Goal: Task Accomplishment & Management: Manage account settings

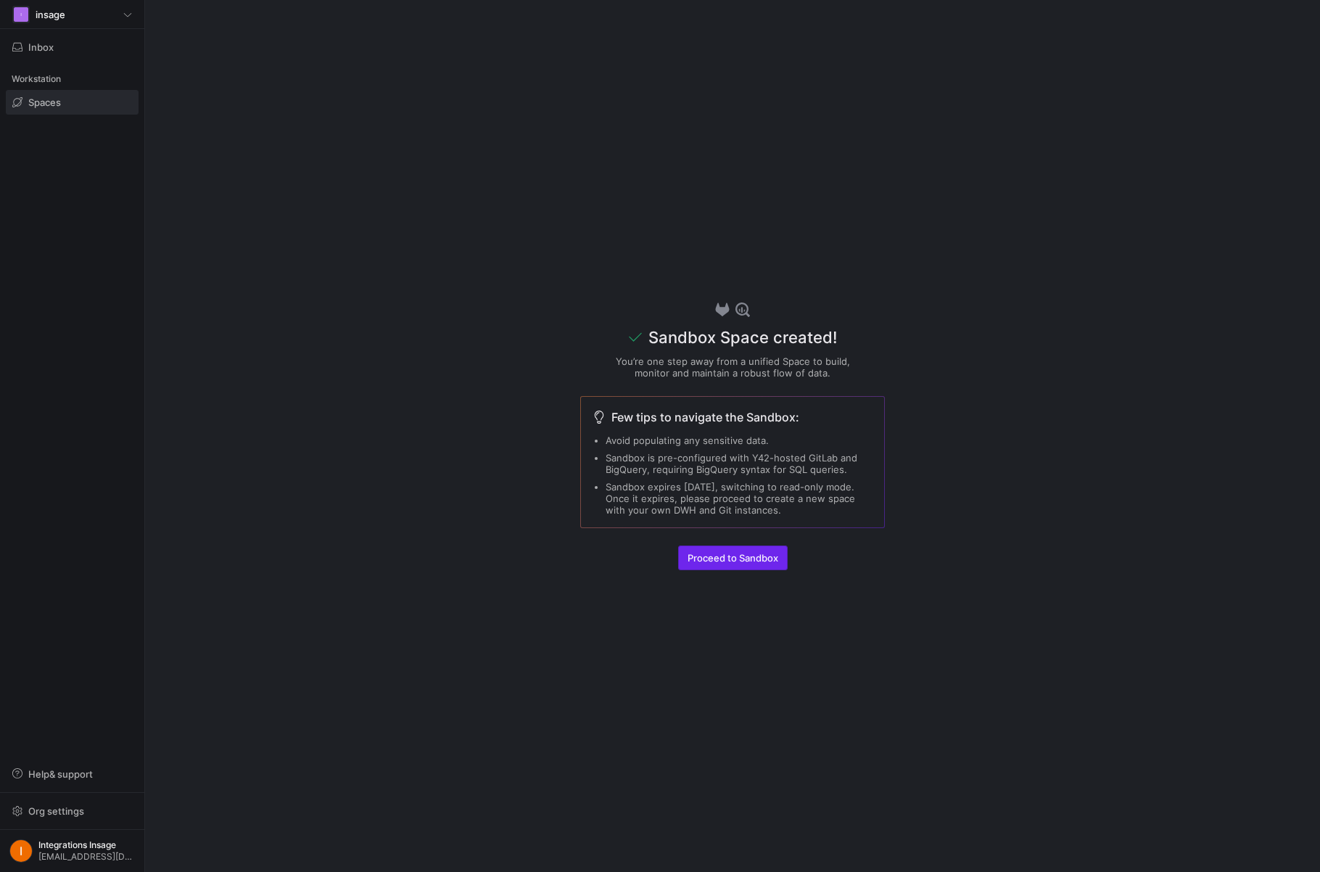
click at [735, 554] on span "Proceed to Sandbox" at bounding box center [733, 558] width 91 height 12
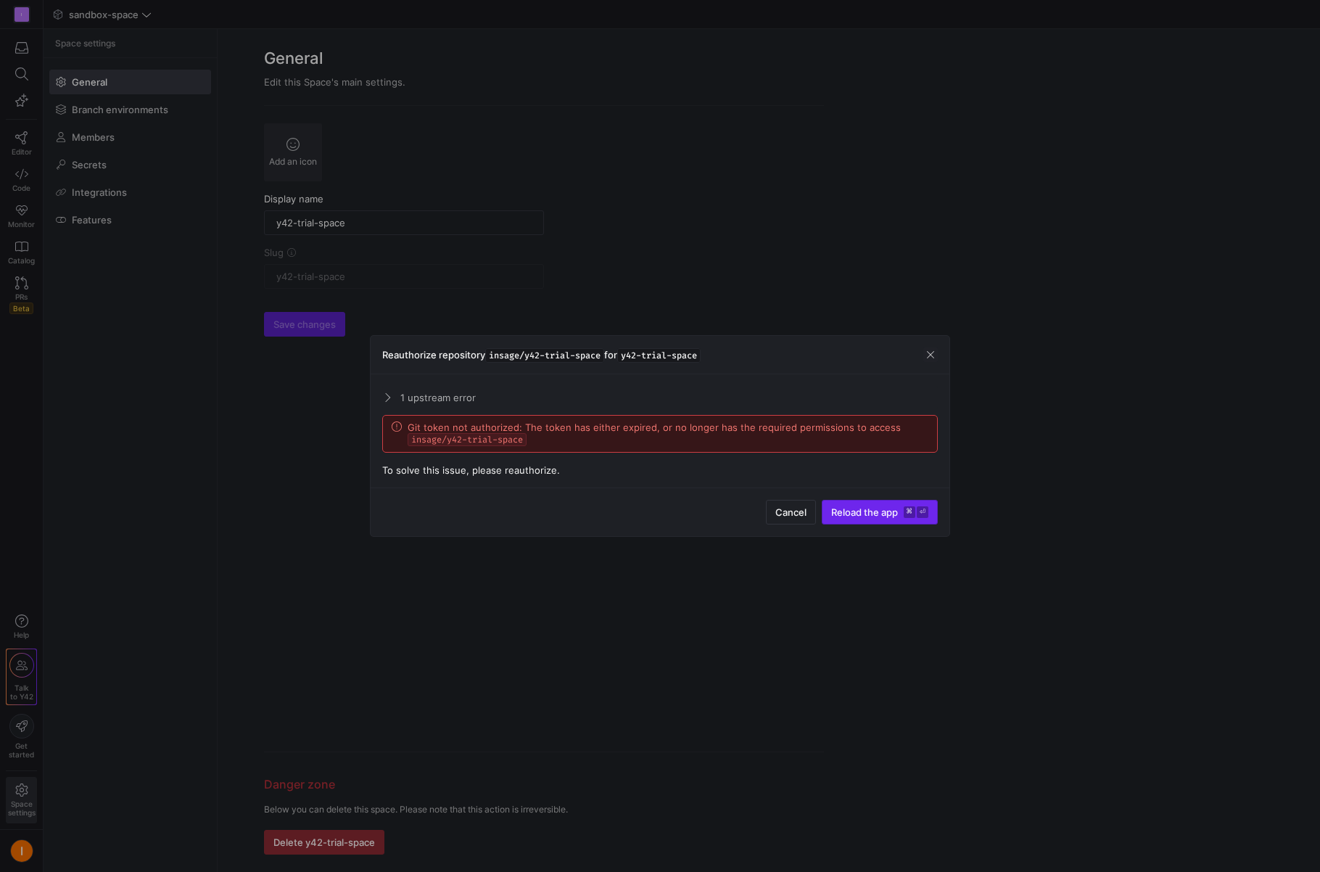
click at [889, 510] on span "Reload the app" at bounding box center [864, 512] width 67 height 12
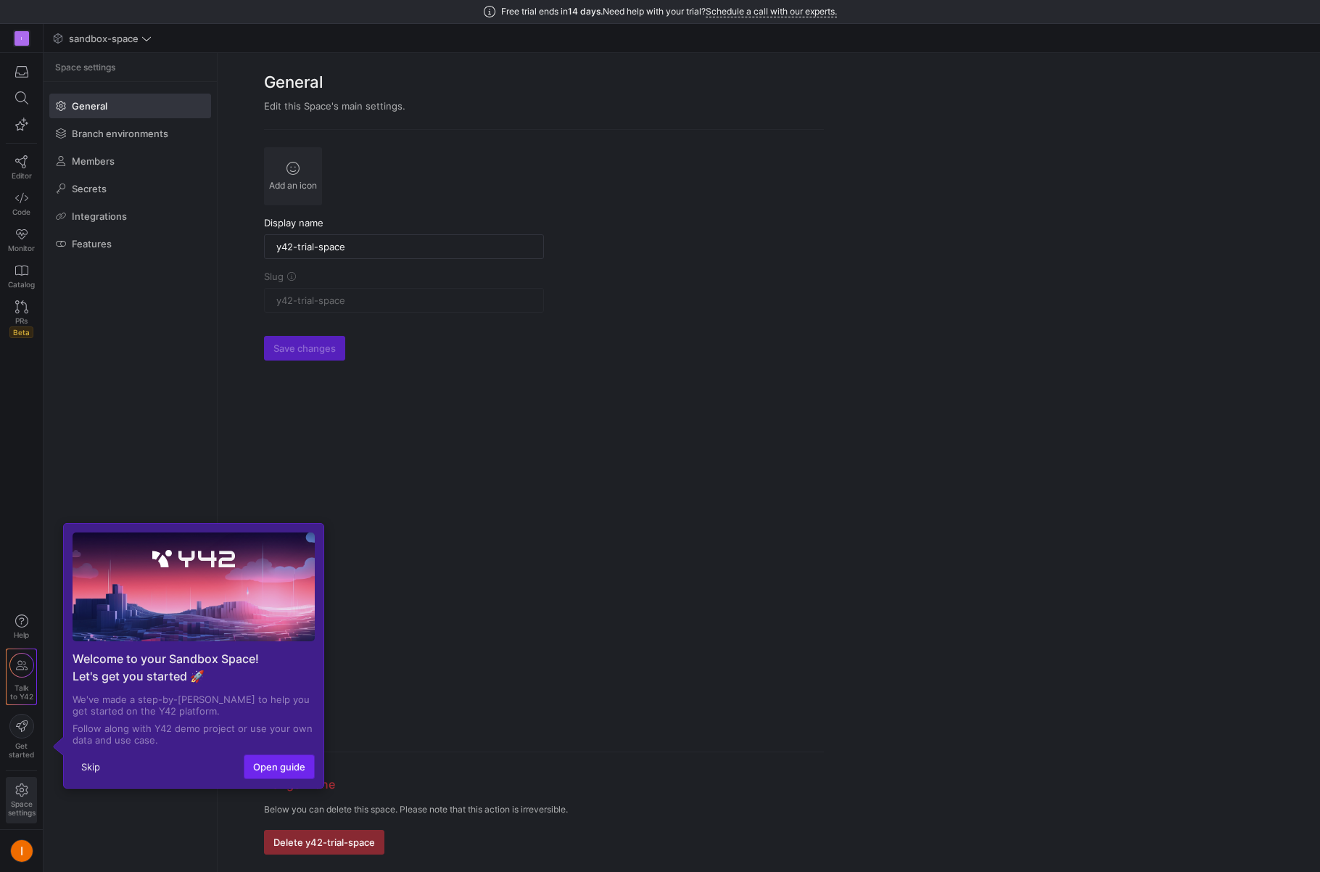
click at [302, 772] on span "Open guide" at bounding box center [279, 767] width 52 height 12
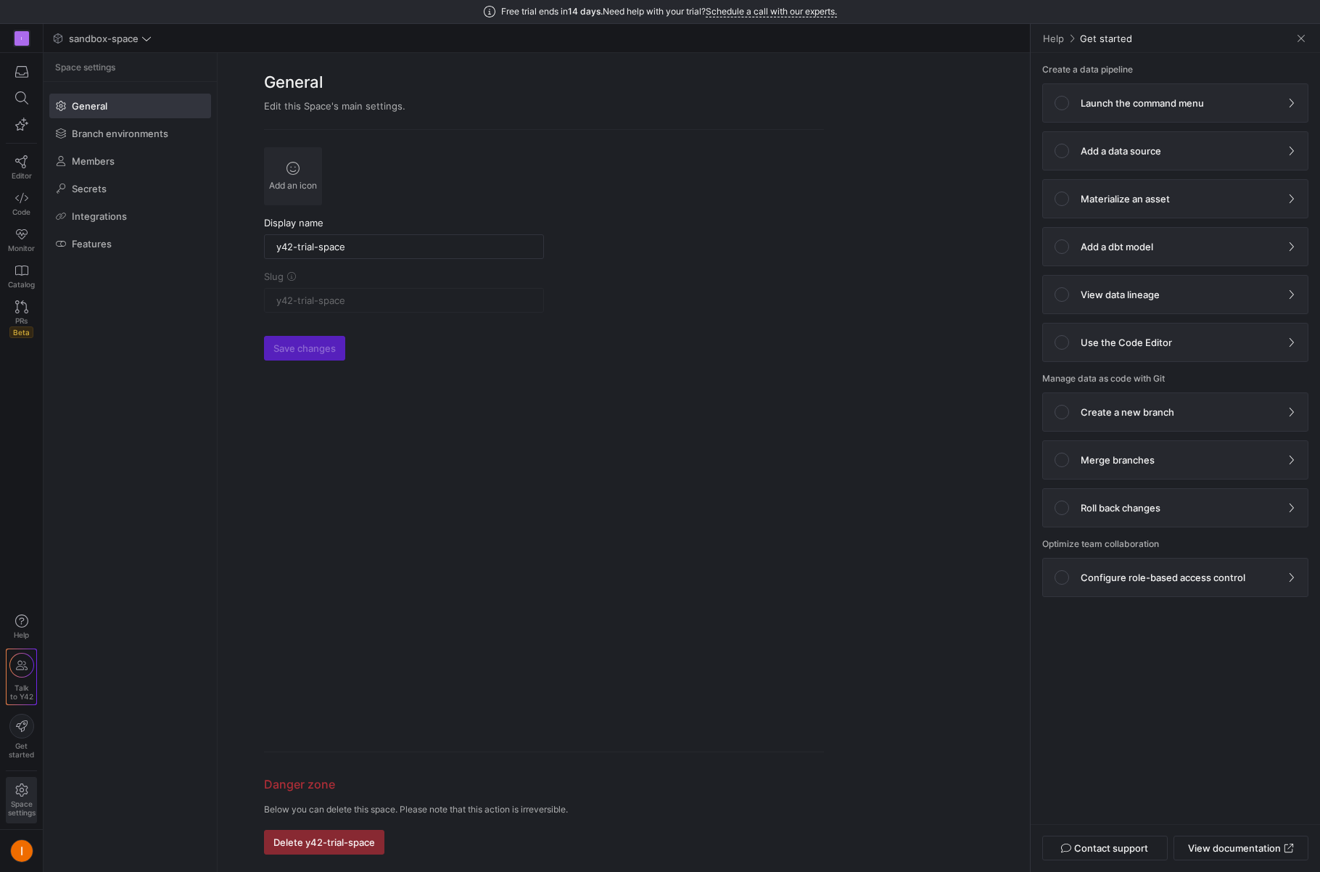
click at [586, 501] on form "Add an icon Display name y42-trial-space Slug y42-trial-space Save changes Dang…" at bounding box center [544, 500] width 560 height 707
click at [1299, 38] on span at bounding box center [1301, 38] width 15 height 15
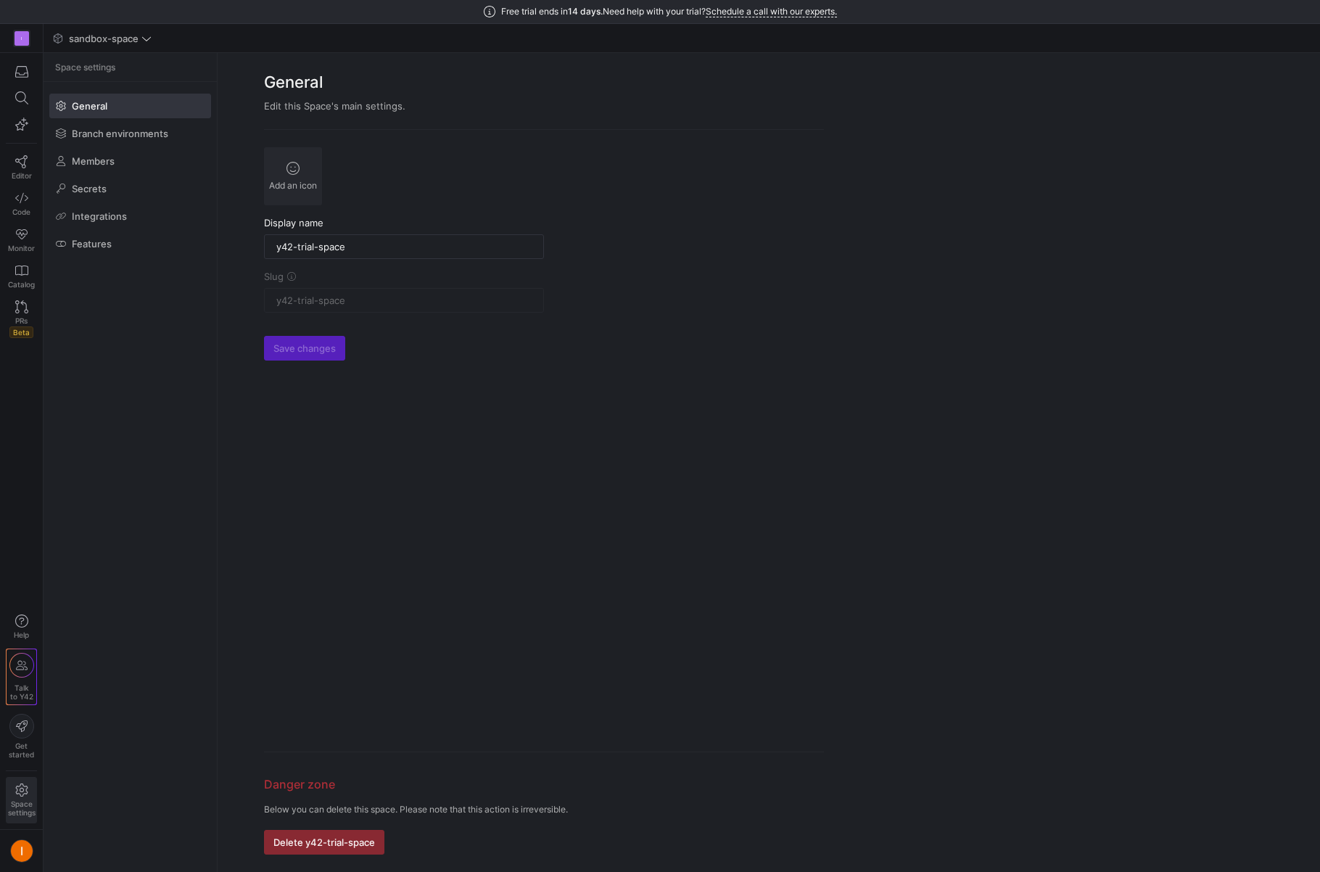
click at [627, 368] on form "Add an icon Display name y42-trial-space Slug y42-trial-space Save changes Dang…" at bounding box center [544, 500] width 560 height 707
click at [122, 139] on span at bounding box center [130, 133] width 160 height 23
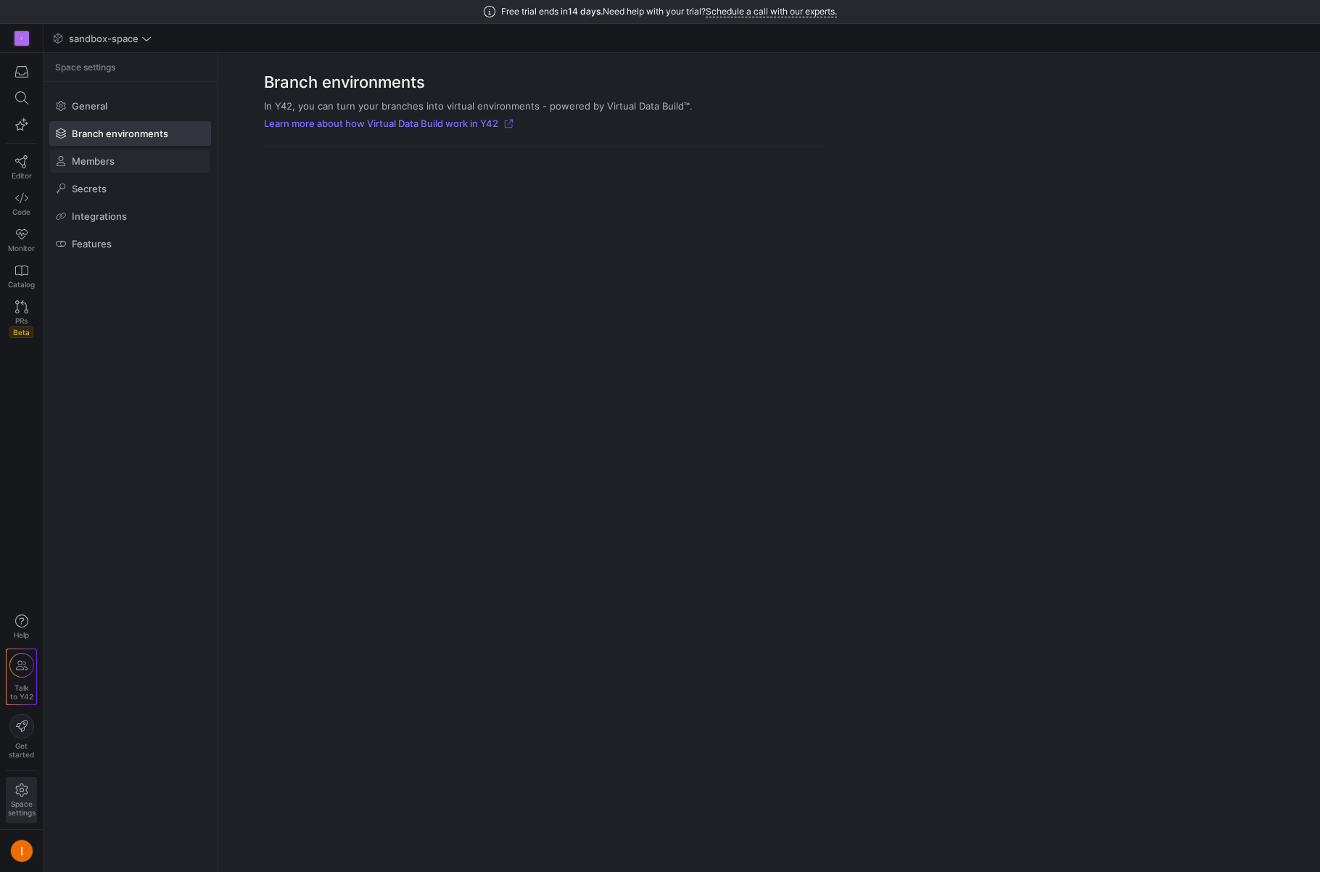
click at [106, 165] on span "Members" at bounding box center [93, 161] width 43 height 12
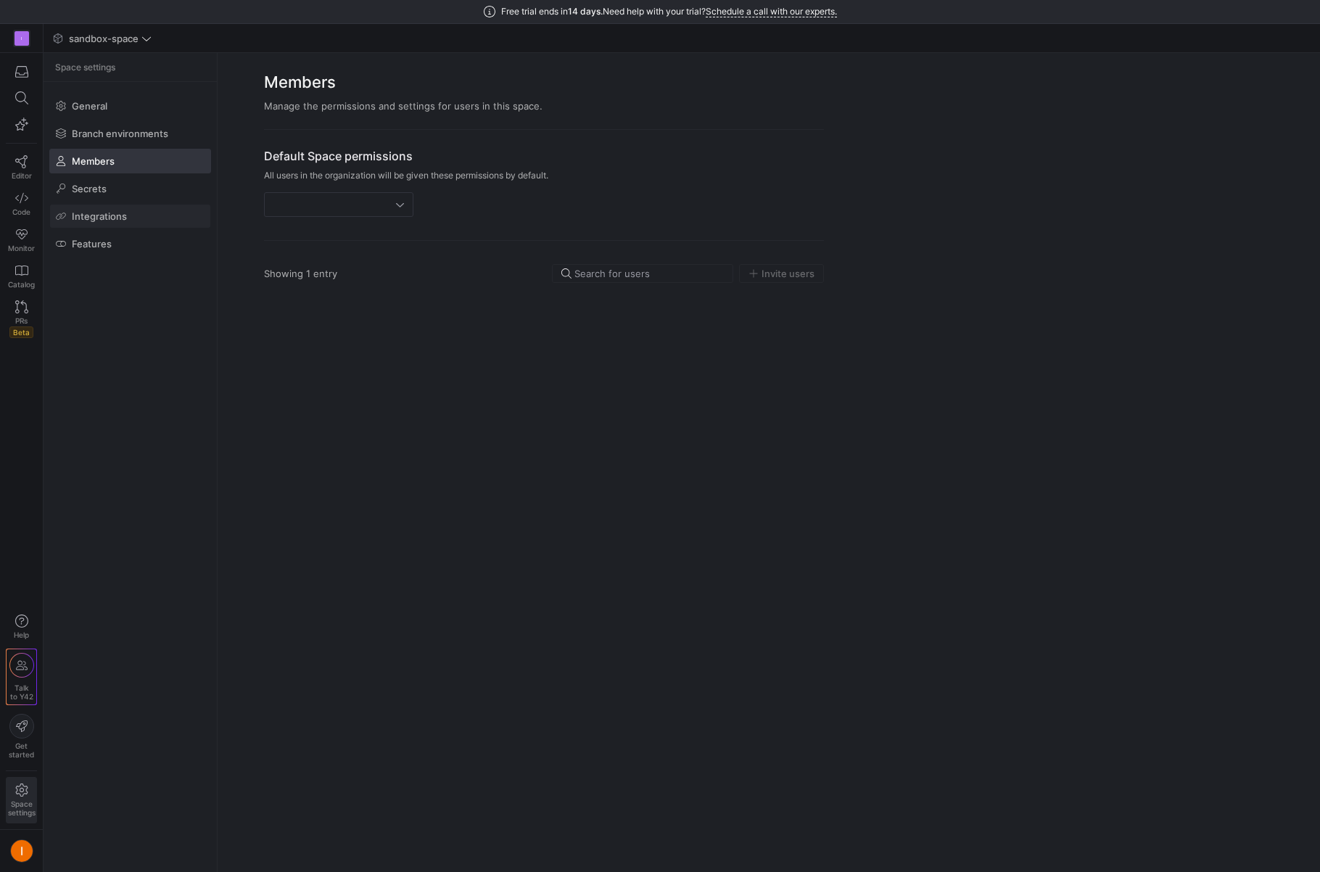
click at [96, 215] on span "Integrations" at bounding box center [99, 216] width 55 height 12
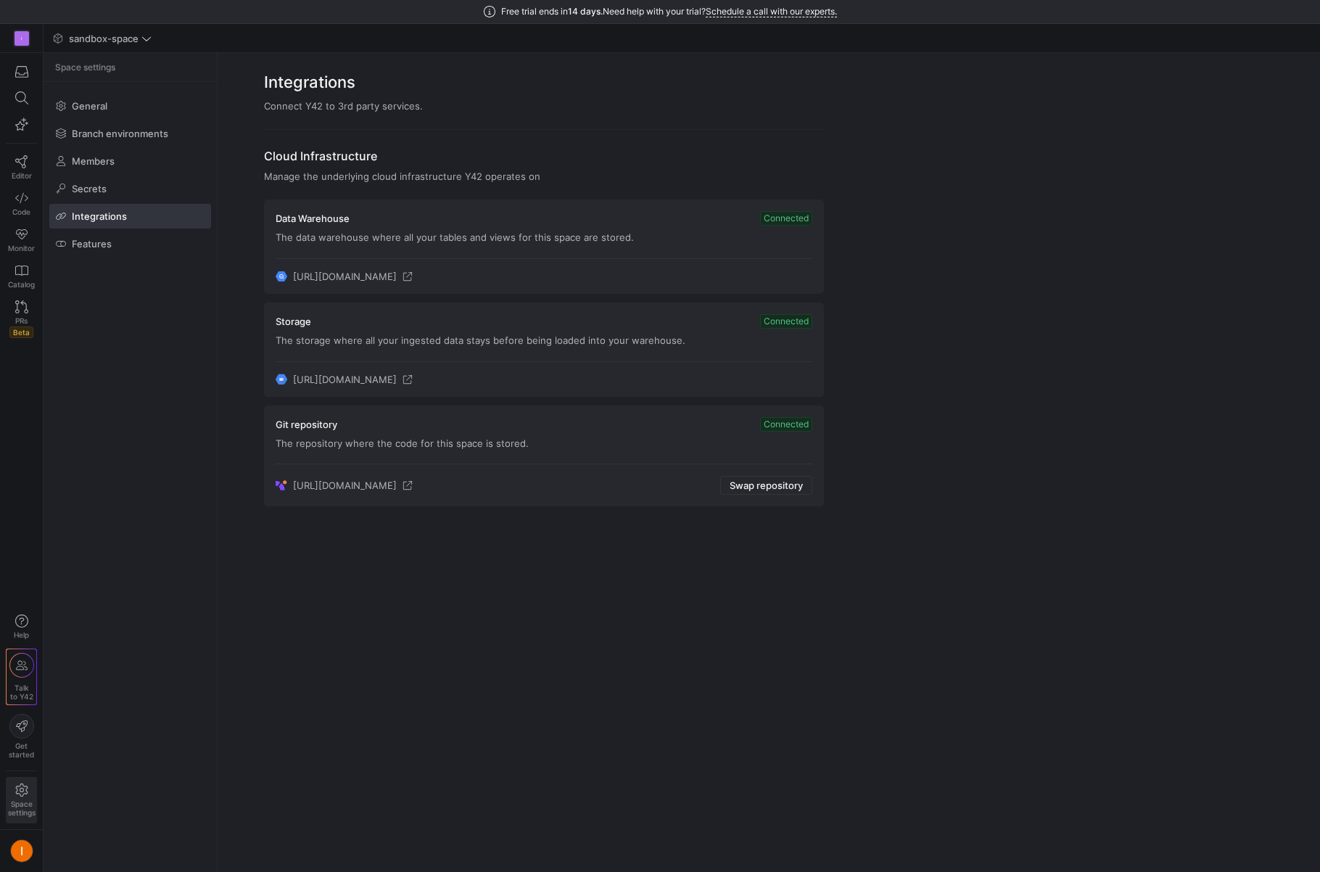
click at [430, 248] on y42-org-space-integration-card "Data Warehouse Connected The data warehouse where all your tables and views for…" at bounding box center [544, 247] width 560 height 94
click at [113, 241] on span at bounding box center [130, 243] width 160 height 23
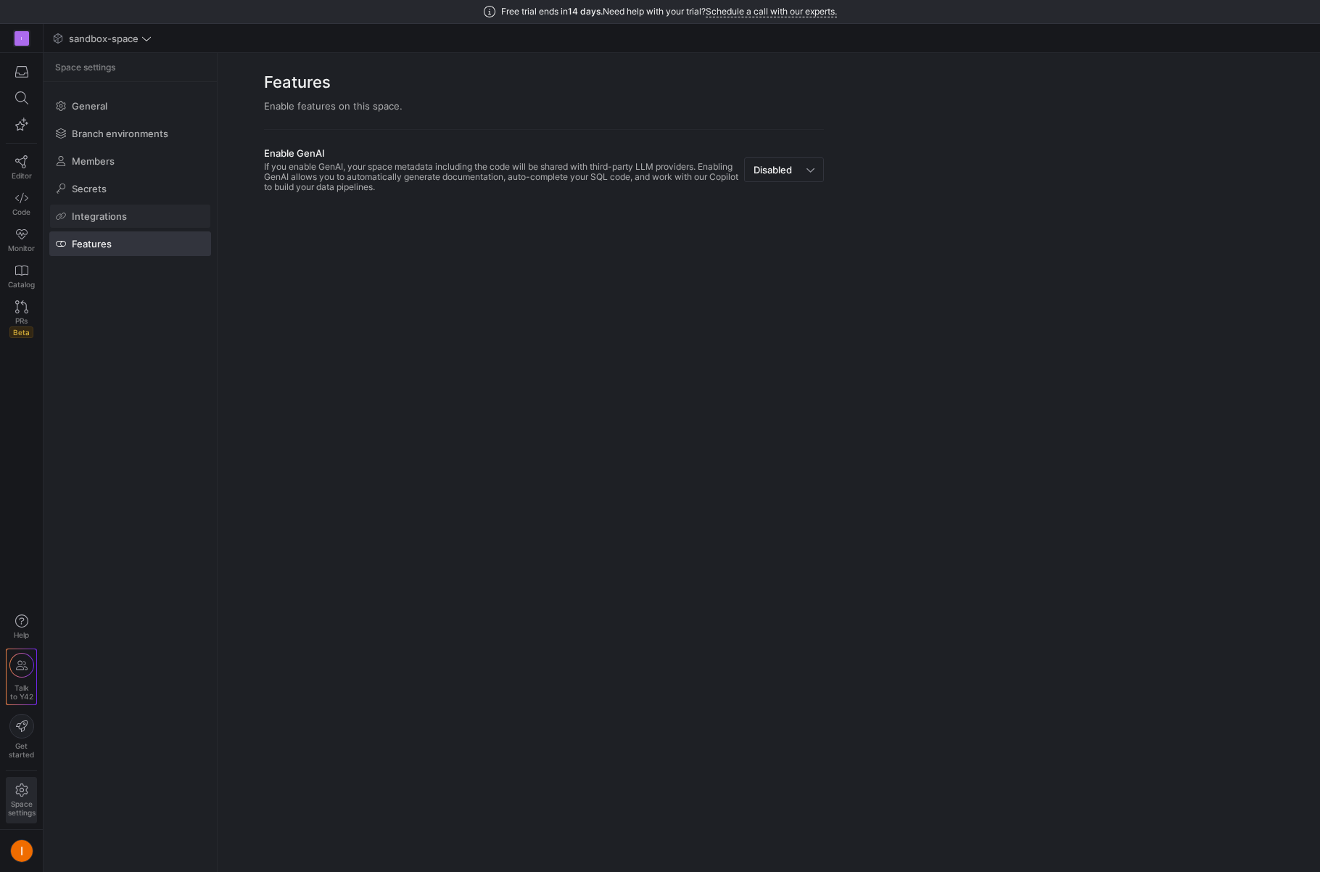
click at [126, 221] on span "Integrations" at bounding box center [99, 216] width 55 height 12
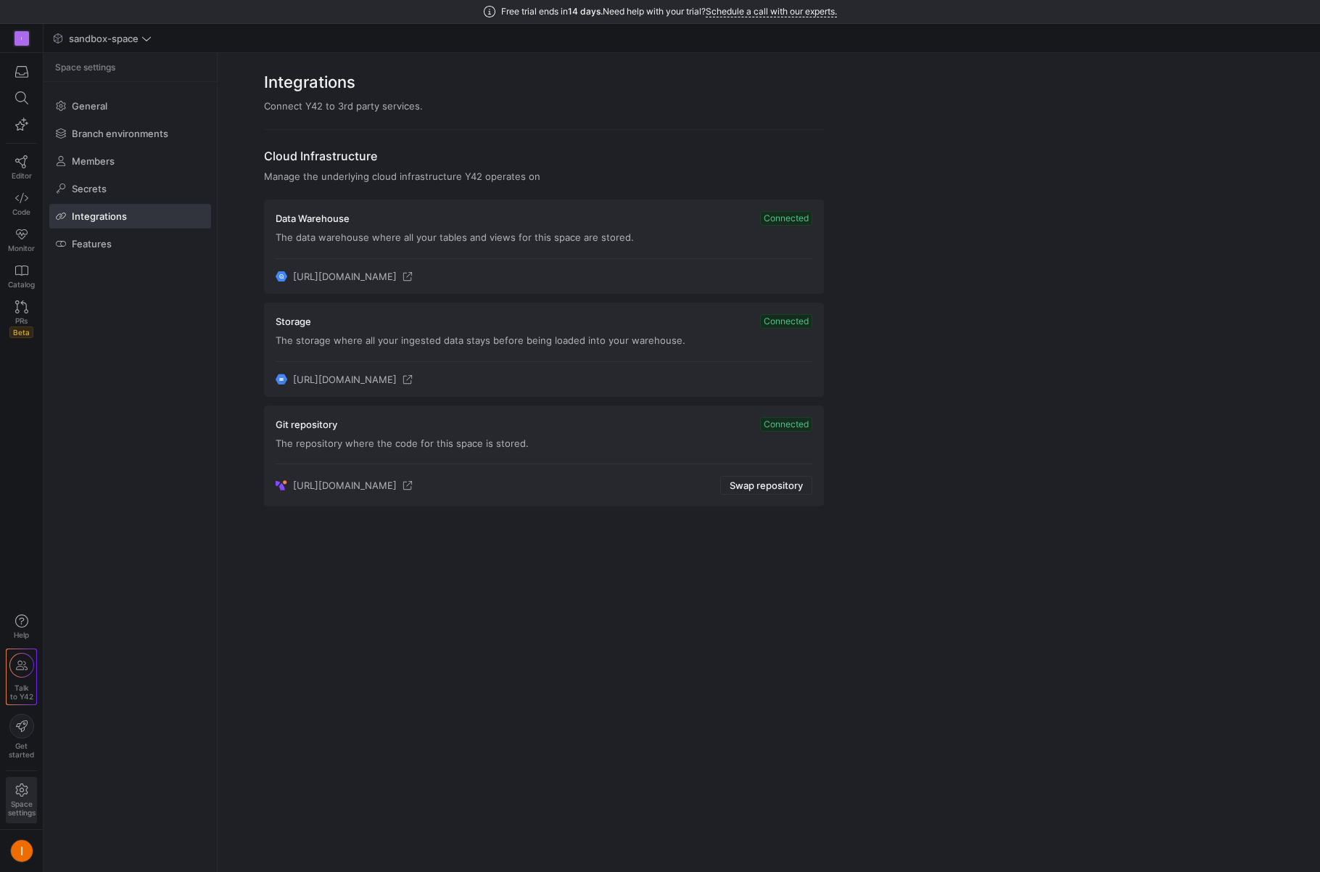
click at [359, 273] on span "https://console.cloud.google.com/bigquery?project=trial-automated-1718330670&d=…" at bounding box center [345, 277] width 104 height 12
click at [19, 626] on icon "button" at bounding box center [21, 620] width 13 height 13
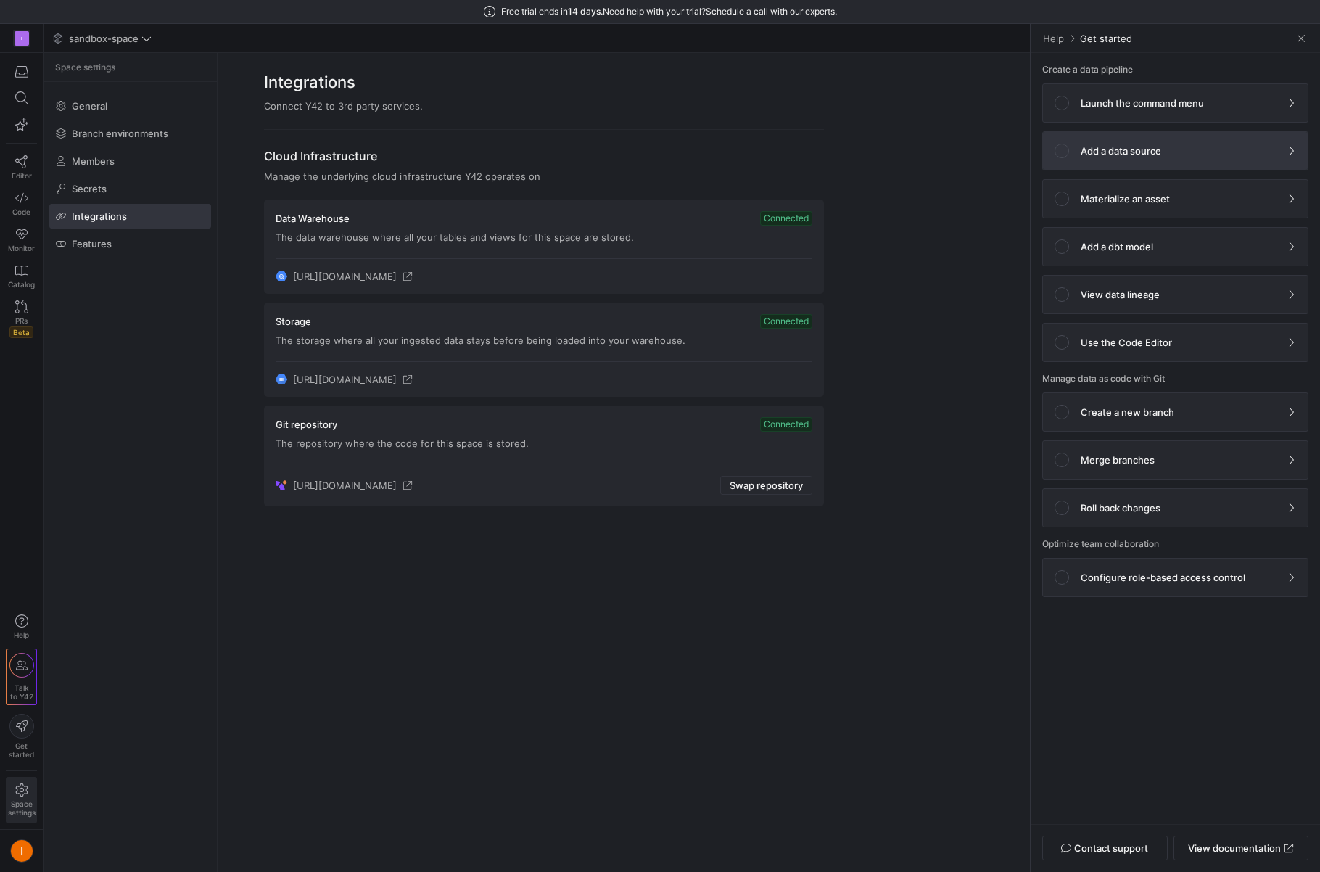
click at [1191, 146] on span "Add a data source" at bounding box center [1176, 151] width 242 height 15
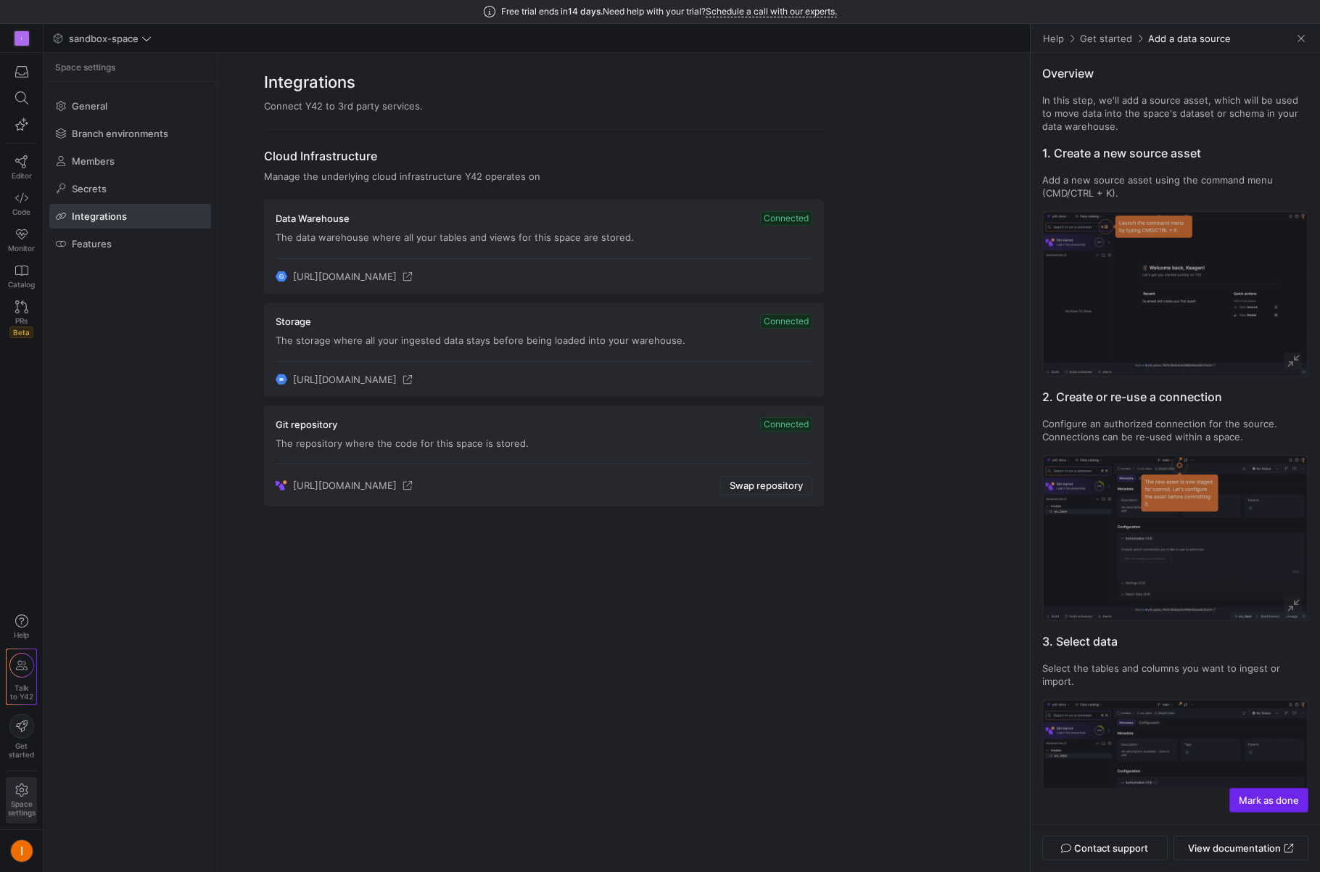
click at [1267, 797] on span "Mark as done" at bounding box center [1269, 800] width 60 height 12
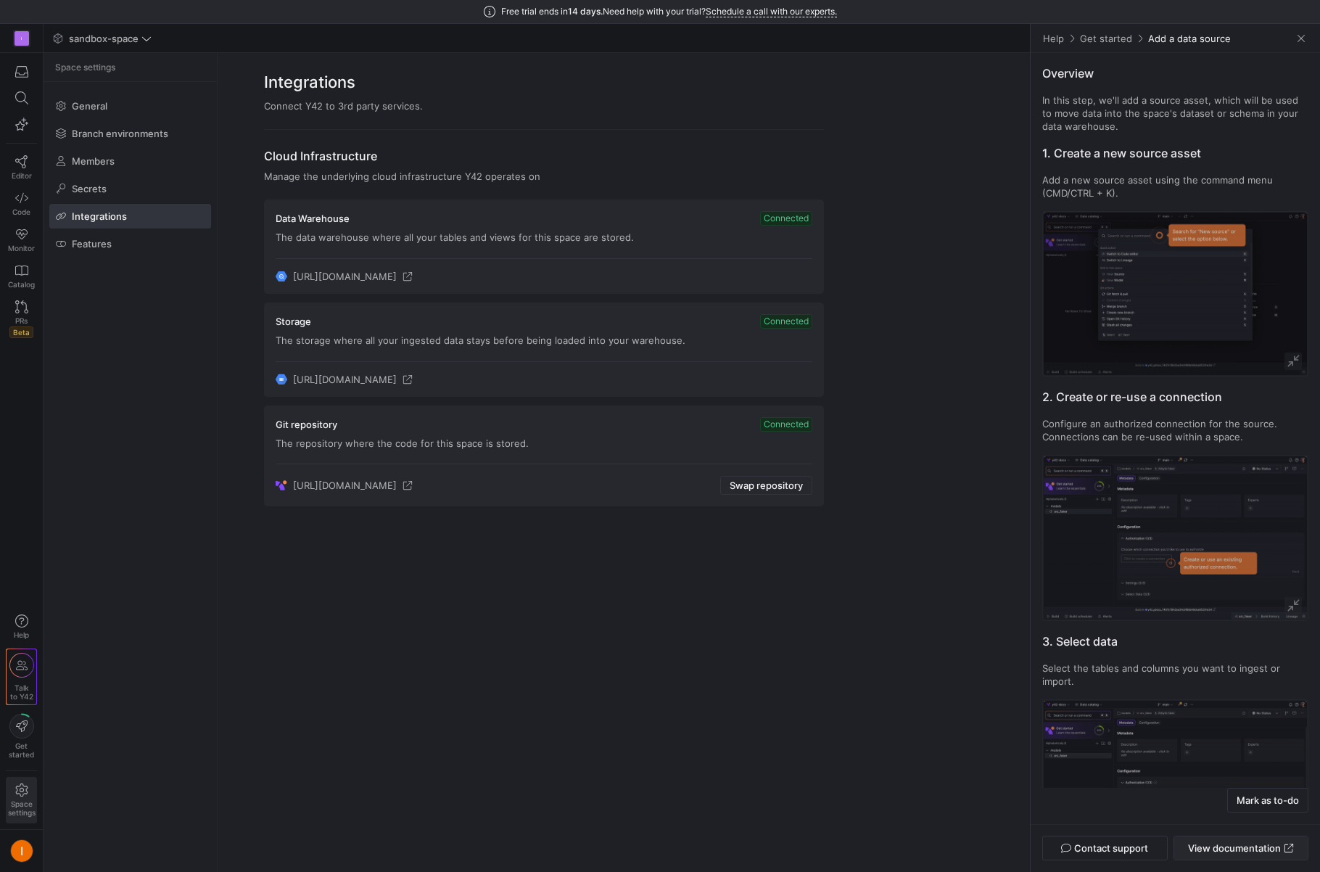
click at [1252, 840] on span at bounding box center [1241, 847] width 133 height 23
